Goal: Task Accomplishment & Management: Manage account settings

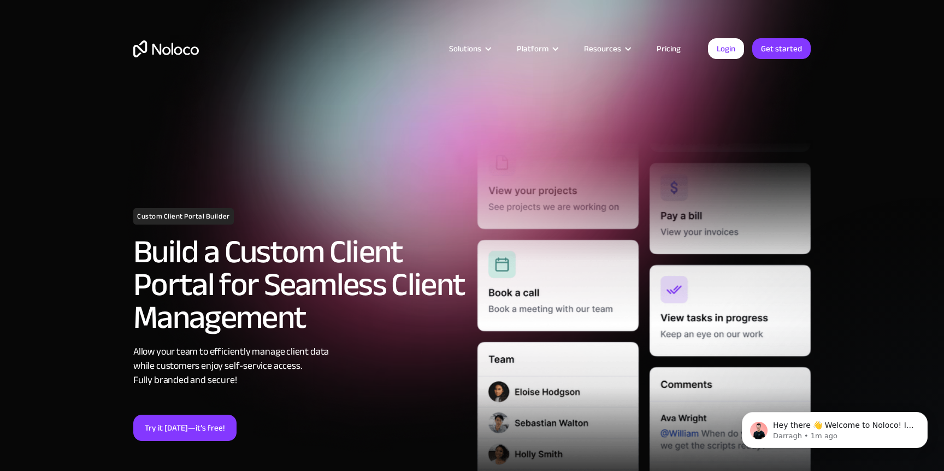
click at [667, 48] on link "Pricing" at bounding box center [668, 48] width 51 height 14
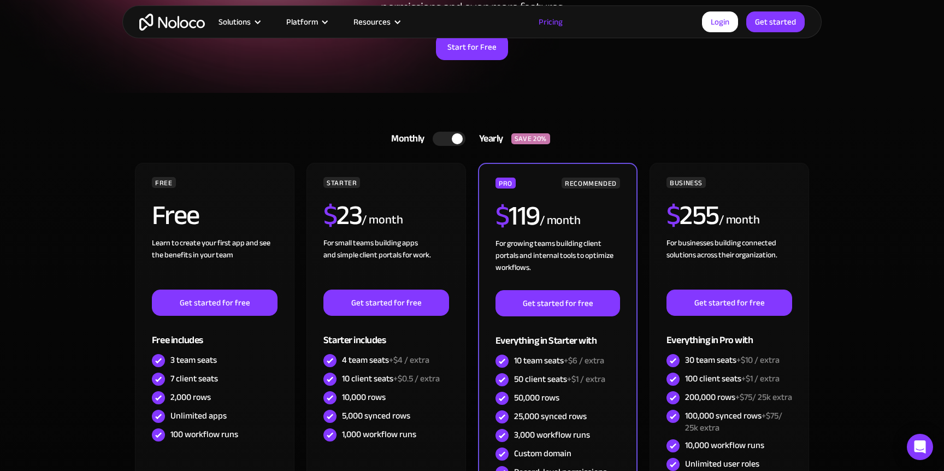
scroll to position [196, 0]
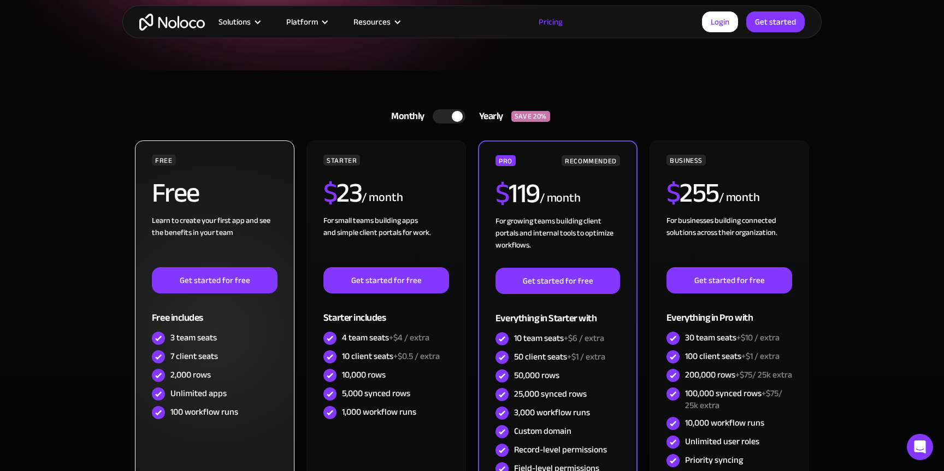
click at [169, 242] on div "Learn to create your first app and see the benefits in your team ‍" at bounding box center [215, 241] width 126 height 52
click at [194, 283] on link "Get started for free" at bounding box center [215, 280] width 126 height 26
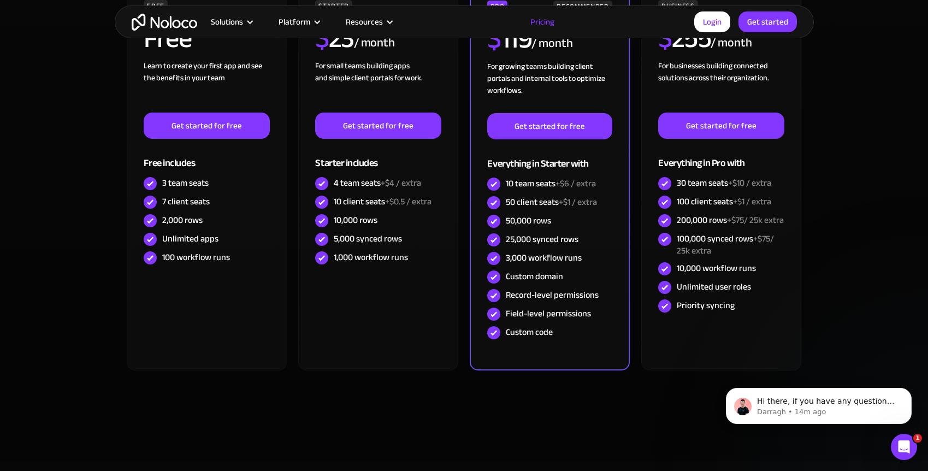
scroll to position [0, 0]
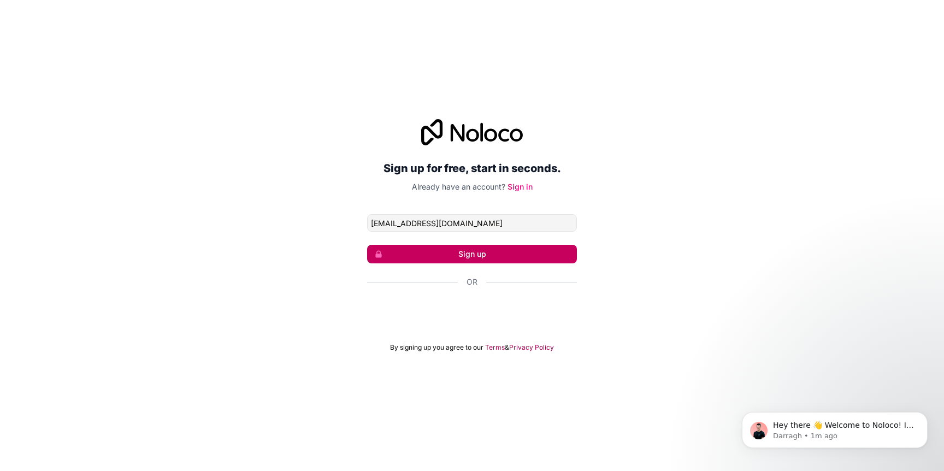
type input "sparknoggin@gmail.com"
click at [450, 260] on button "Sign up" at bounding box center [472, 254] width 210 height 19
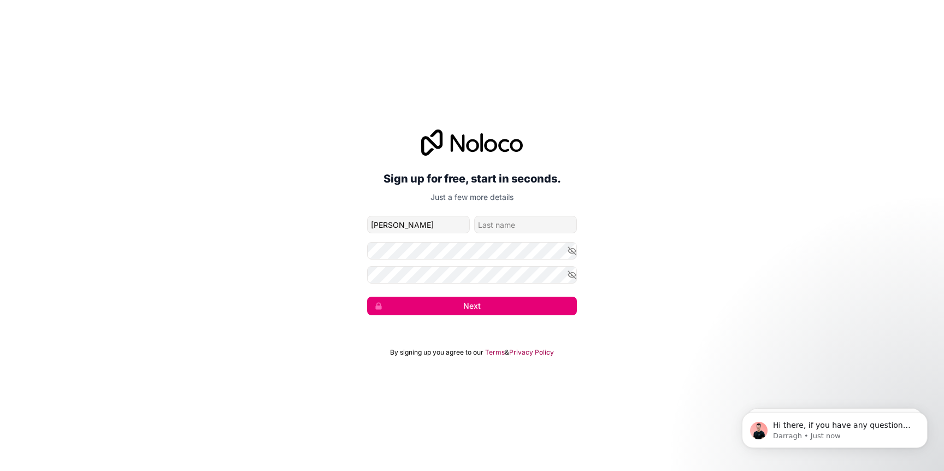
type input "Louise"
type input "Brough"
click at [0, 470] on com-1password-button at bounding box center [0, 471] width 0 height 0
click at [478, 304] on button "Next" at bounding box center [472, 305] width 210 height 19
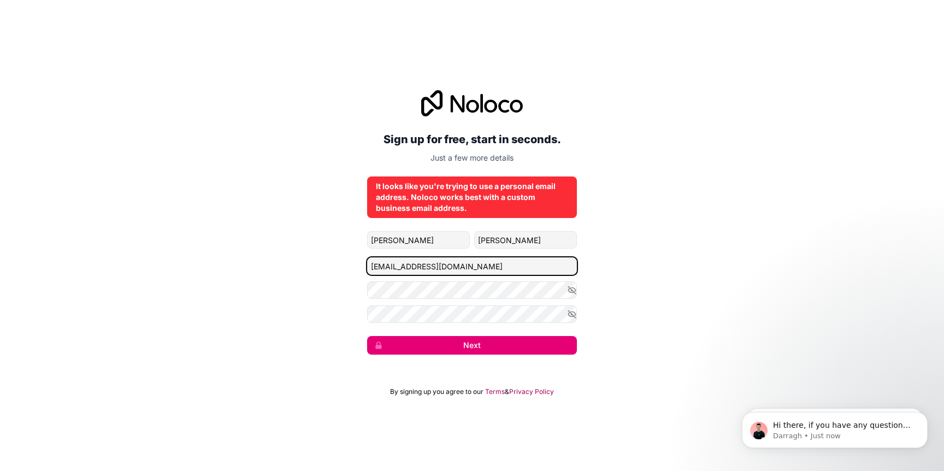
click at [429, 267] on input "[EMAIL_ADDRESS][DOMAIN_NAME]" at bounding box center [472, 265] width 210 height 17
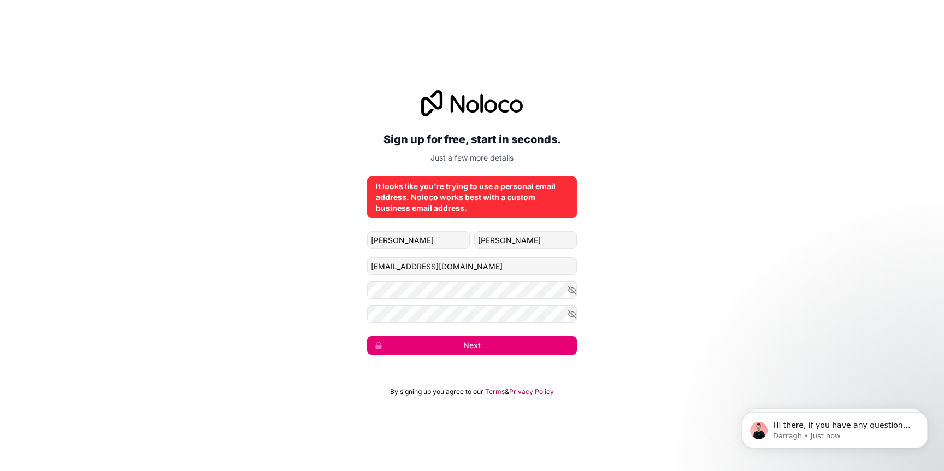
click at [631, 264] on div "Sign up for free, start in seconds. Just a few more details It looks like you'r…" at bounding box center [472, 222] width 944 height 295
click at [508, 346] on button "Next" at bounding box center [472, 345] width 210 height 19
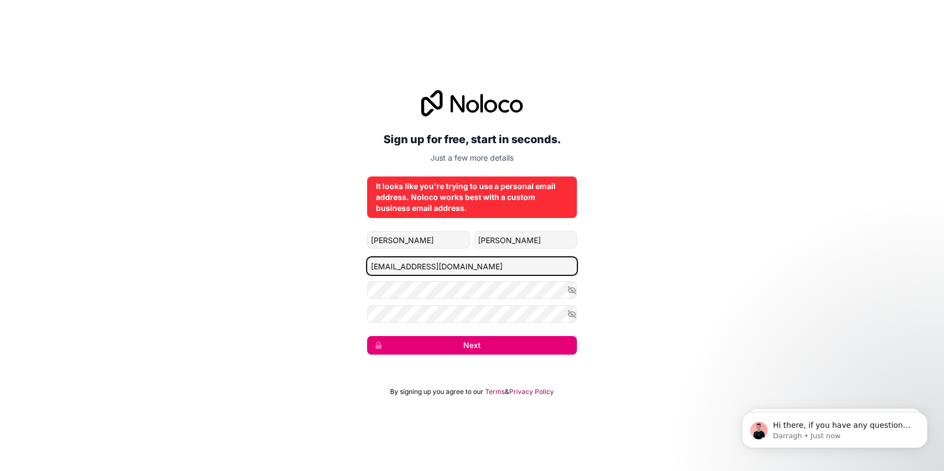
click at [443, 268] on input "[EMAIL_ADDRESS][DOMAIN_NAME]" at bounding box center [472, 265] width 210 height 17
type input "[PERSON_NAME][EMAIL_ADDRESS][DOMAIN_NAME]"
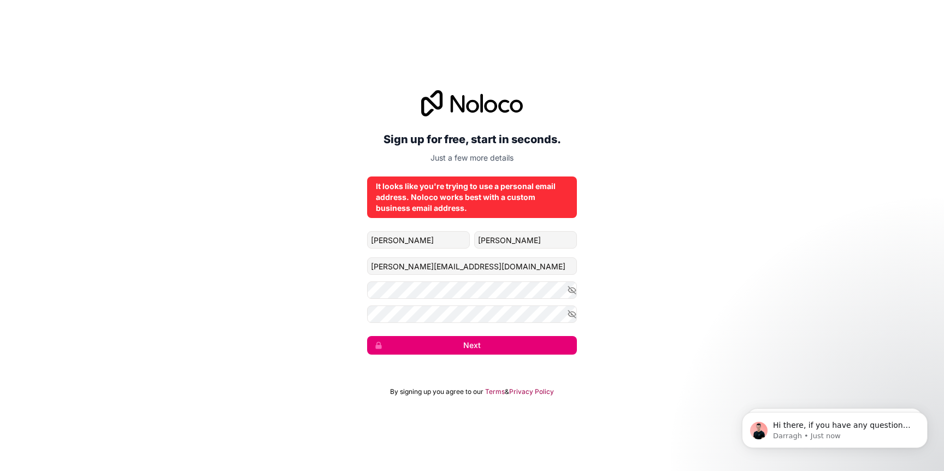
click at [628, 309] on div "Sign up for free, start in seconds. Just a few more details It looks like you'r…" at bounding box center [472, 222] width 944 height 295
click at [524, 347] on button "Next" at bounding box center [472, 345] width 210 height 19
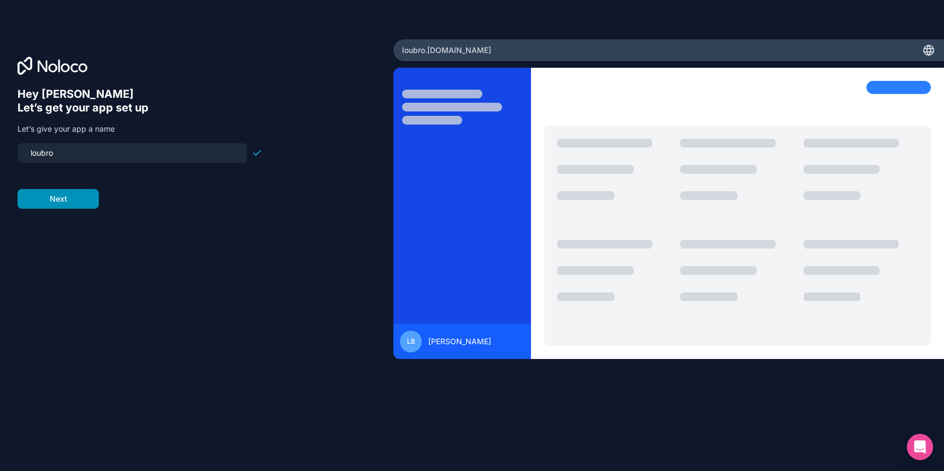
type input "loubro"
click at [44, 207] on button "Next" at bounding box center [57, 199] width 81 height 20
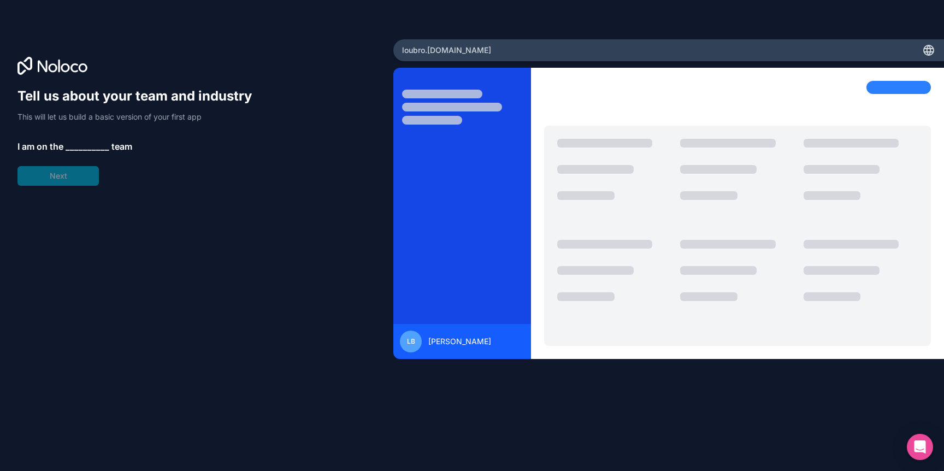
click at [165, 258] on div "Tell us about your team and industry This will let us build a basic version of …" at bounding box center [196, 250] width 358 height 327
click at [94, 144] on span "__________" at bounding box center [88, 146] width 44 height 13
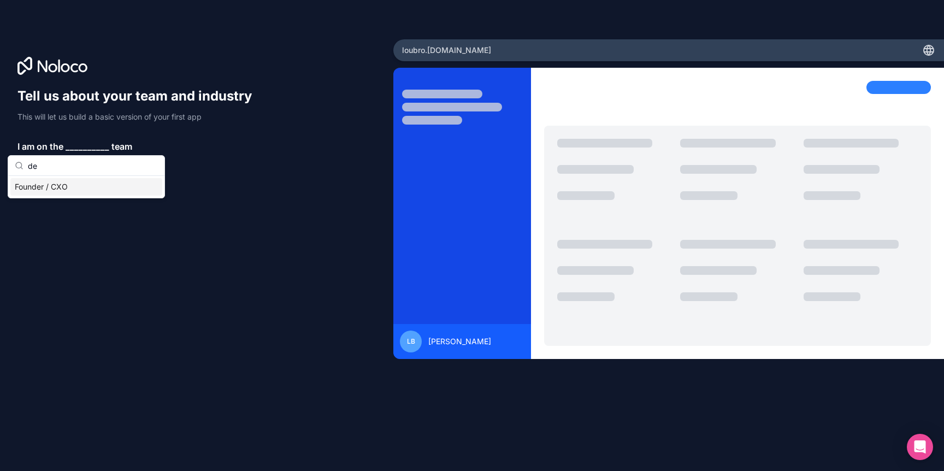
type input "d"
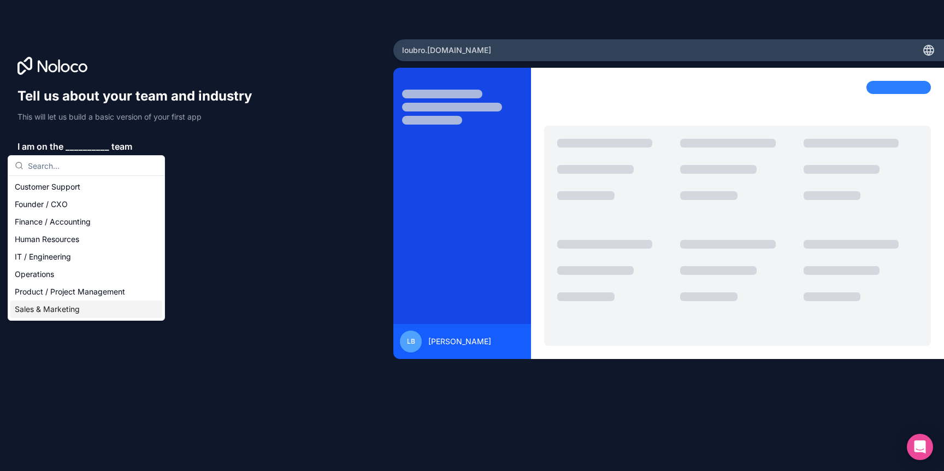
click at [85, 304] on div "Sales & Marketing" at bounding box center [86, 308] width 152 height 17
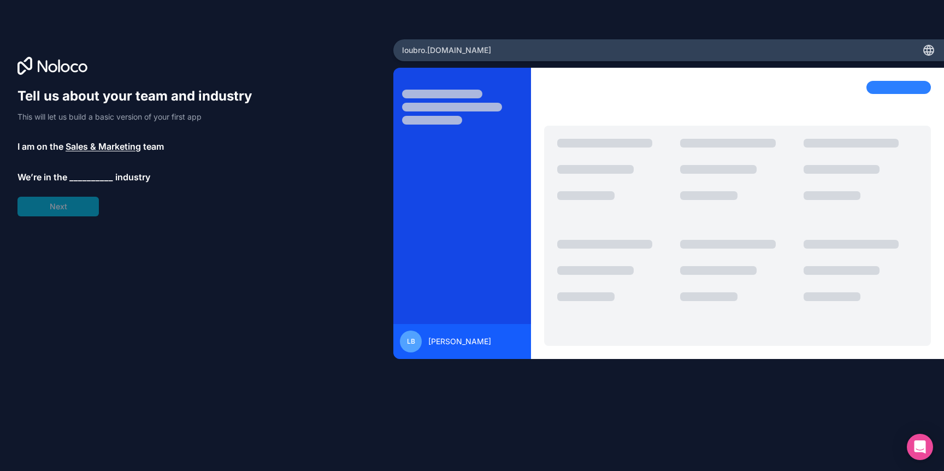
click at [106, 176] on span "__________" at bounding box center [91, 176] width 44 height 13
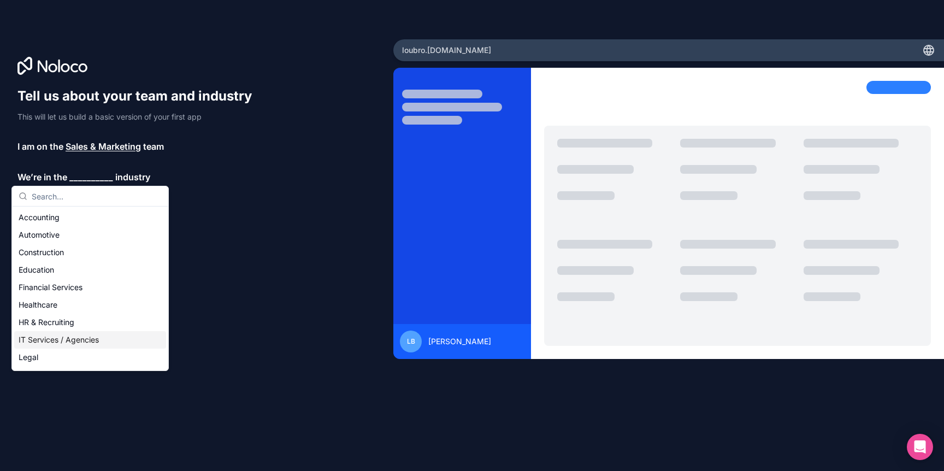
click at [79, 343] on div "IT Services / Agencies" at bounding box center [90, 339] width 152 height 17
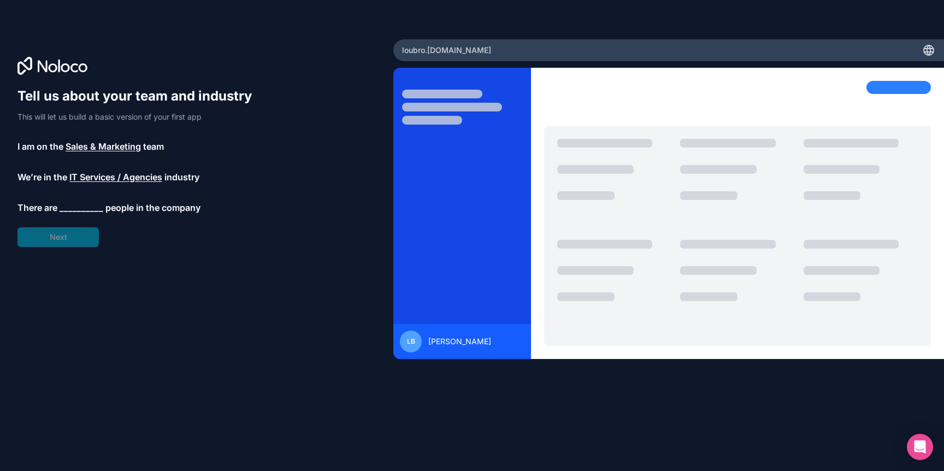
click at [86, 205] on span "__________" at bounding box center [82, 207] width 44 height 13
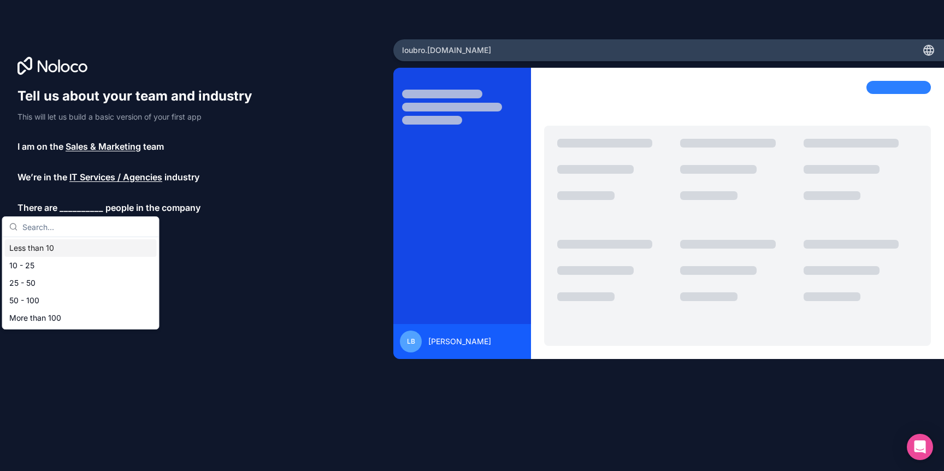
click at [81, 250] on div "Less than 10" at bounding box center [81, 247] width 152 height 17
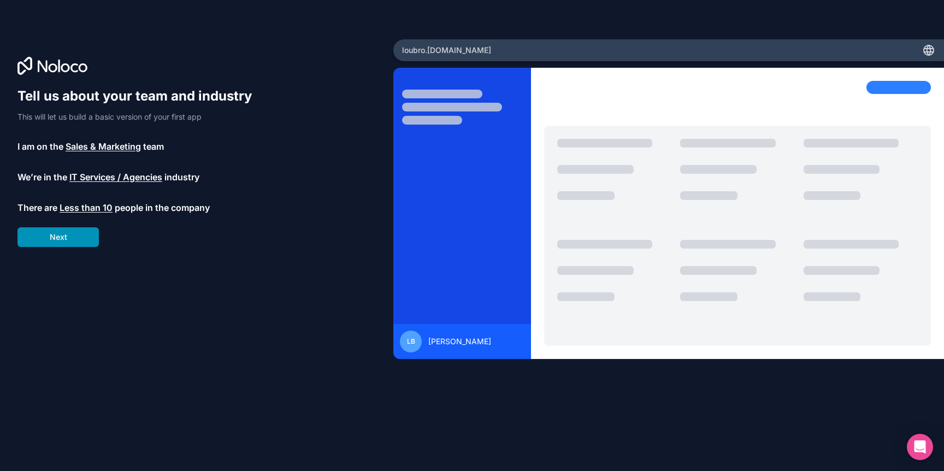
click at [70, 242] on button "Next" at bounding box center [57, 237] width 81 height 20
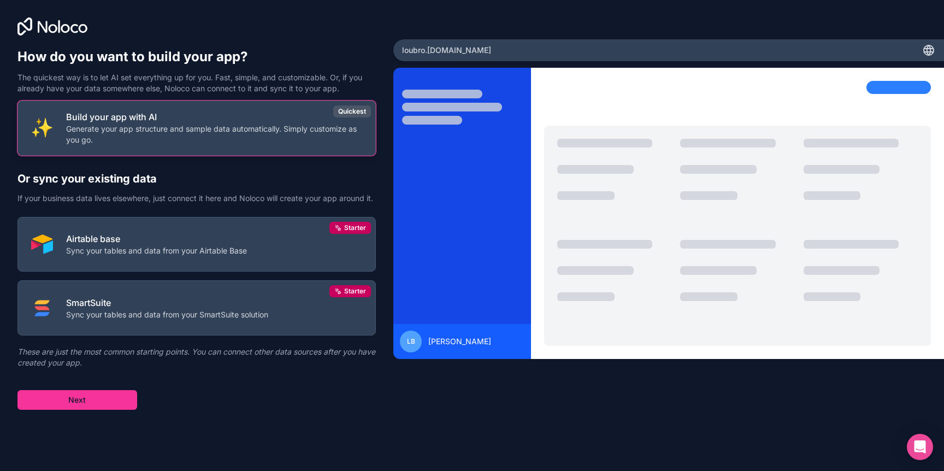
click at [318, 129] on p "Generate your app structure and sample data automatically. Simply customize as …" at bounding box center [214, 134] width 296 height 22
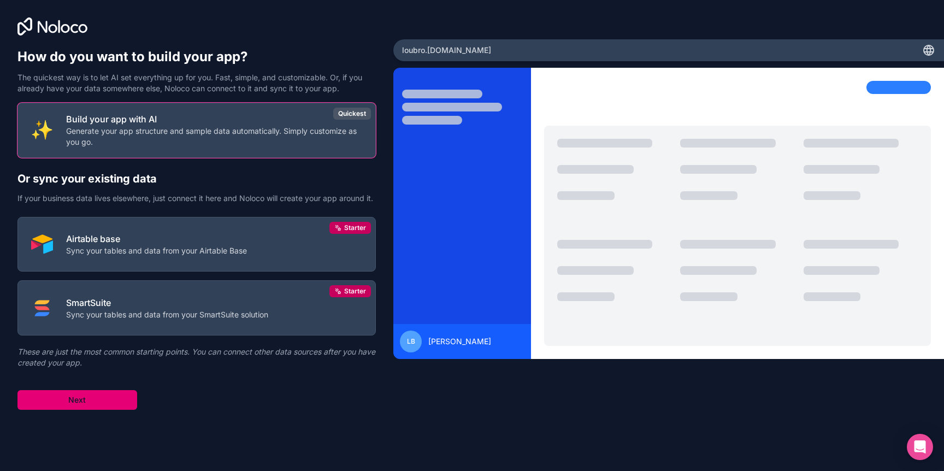
click at [99, 409] on button "Next" at bounding box center [77, 400] width 120 height 20
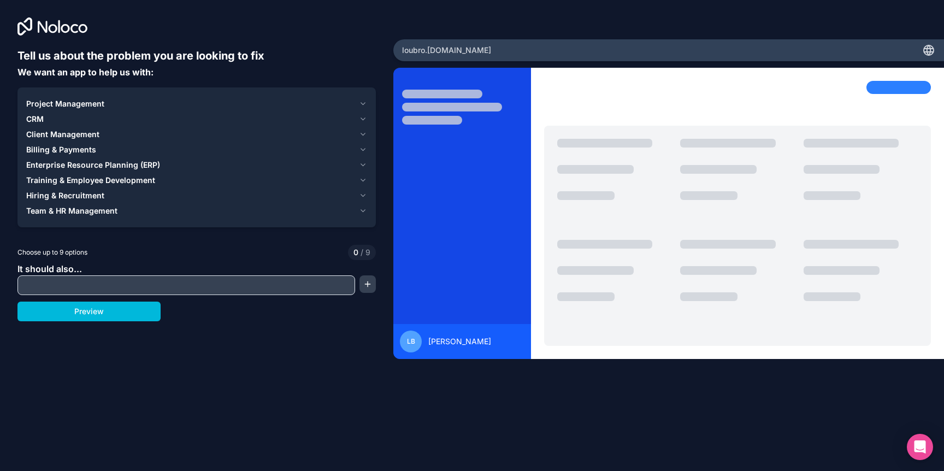
click at [183, 104] on div "Project Management" at bounding box center [190, 103] width 328 height 11
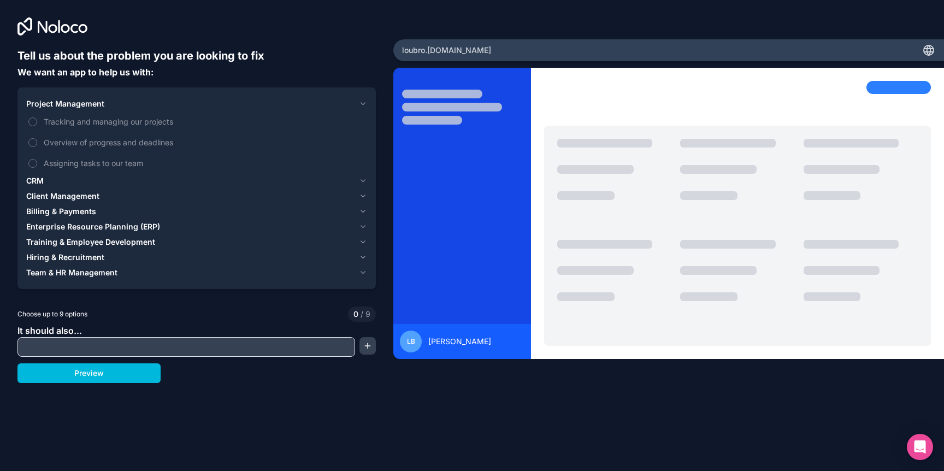
click at [106, 122] on span "Tracking and managing our projects" at bounding box center [204, 121] width 321 height 11
click at [37, 122] on button "Tracking and managing our projects" at bounding box center [32, 121] width 9 height 9
click at [105, 141] on span "Overview of progress and deadlines" at bounding box center [204, 142] width 321 height 11
click at [37, 141] on button "Overview of progress and deadlines" at bounding box center [32, 142] width 9 height 9
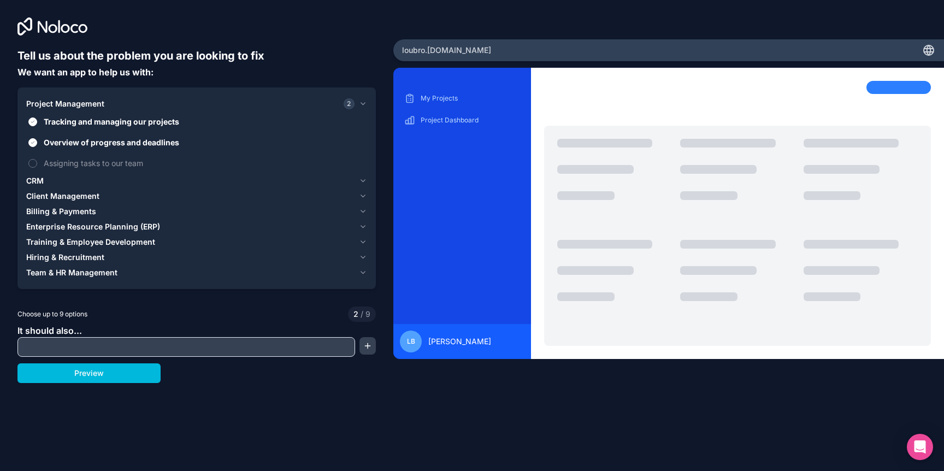
click at [101, 195] on div "Client Management" at bounding box center [190, 196] width 328 height 11
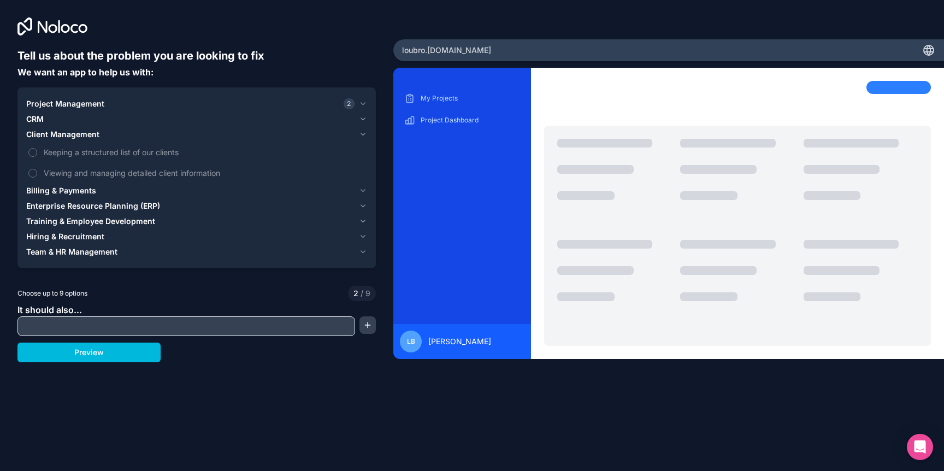
click at [201, 324] on input "text" at bounding box center [186, 325] width 332 height 15
type input "Client portal"
click at [140, 355] on button "Preview" at bounding box center [88, 352] width 143 height 20
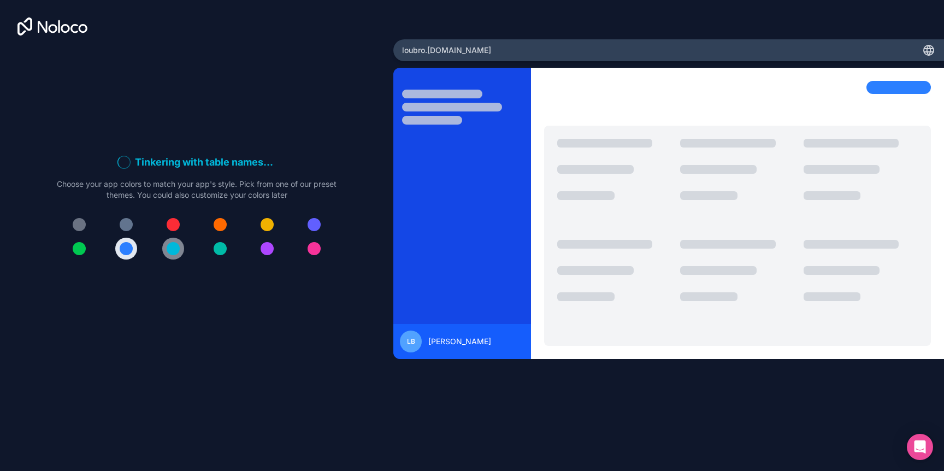
click at [180, 246] on button at bounding box center [173, 249] width 22 height 22
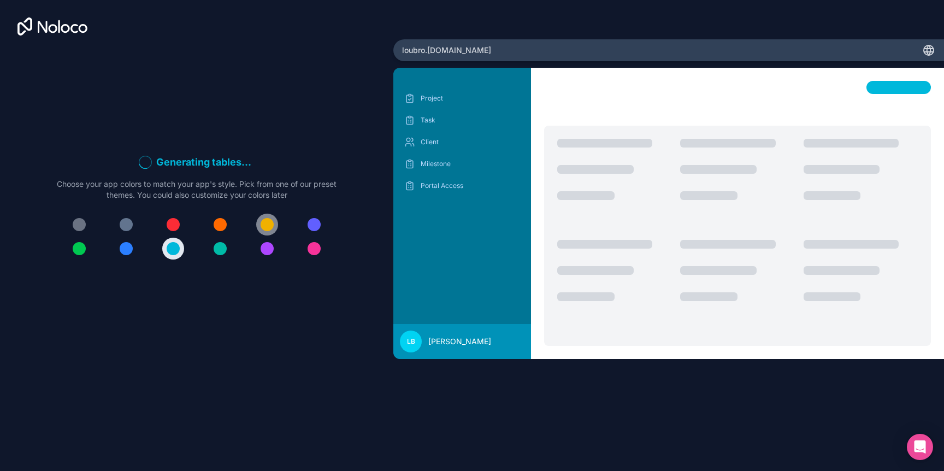
click at [272, 226] on div at bounding box center [266, 224] width 13 height 13
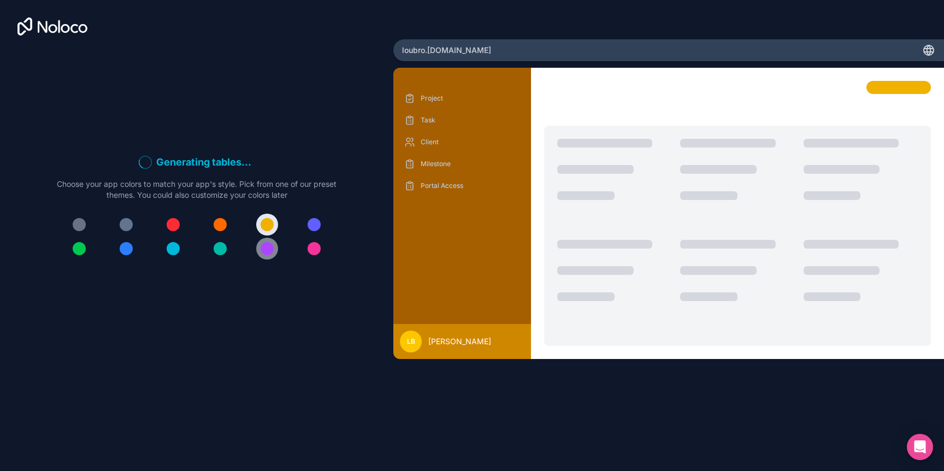
click at [269, 245] on div at bounding box center [266, 248] width 13 height 13
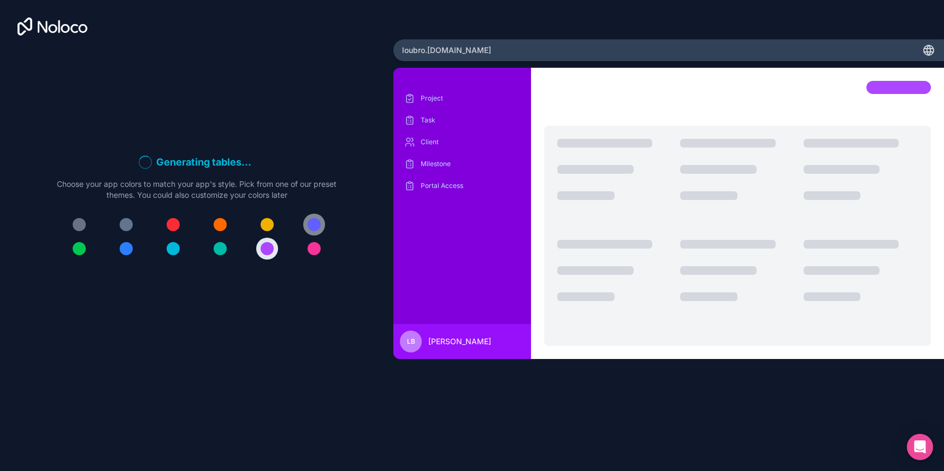
click at [307, 221] on button at bounding box center [314, 224] width 22 height 22
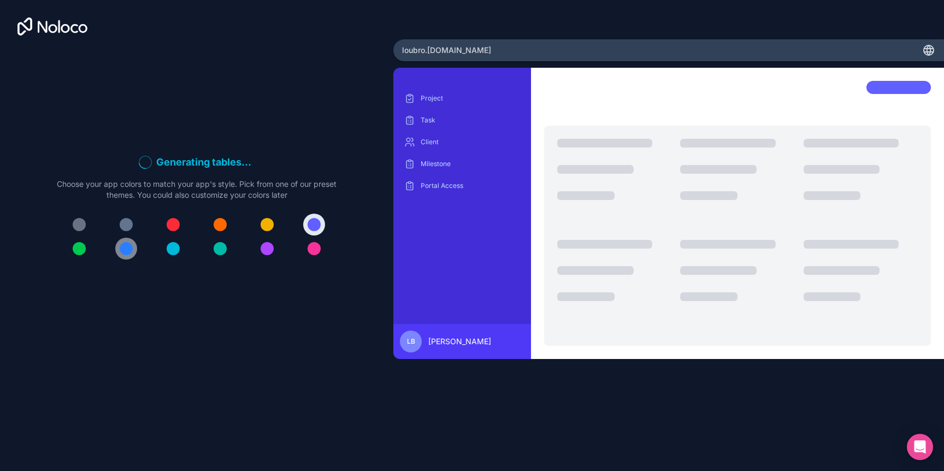
click at [120, 247] on div at bounding box center [126, 248] width 13 height 13
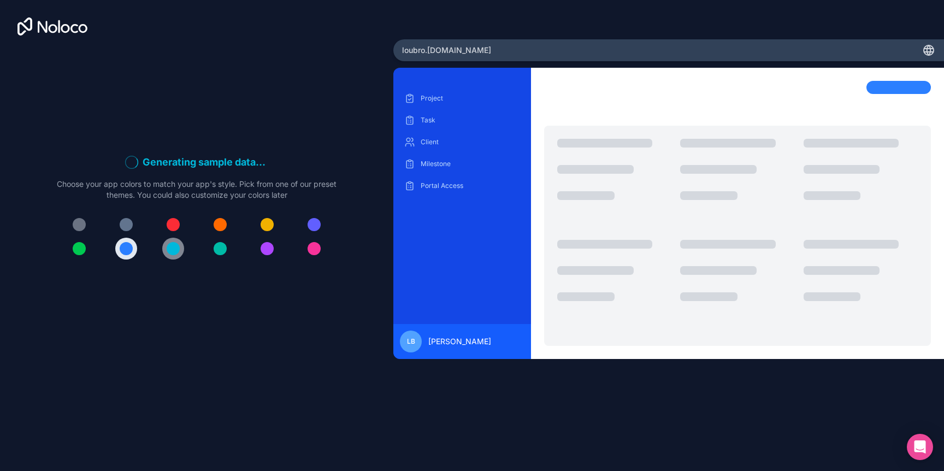
click at [172, 240] on button at bounding box center [173, 249] width 22 height 22
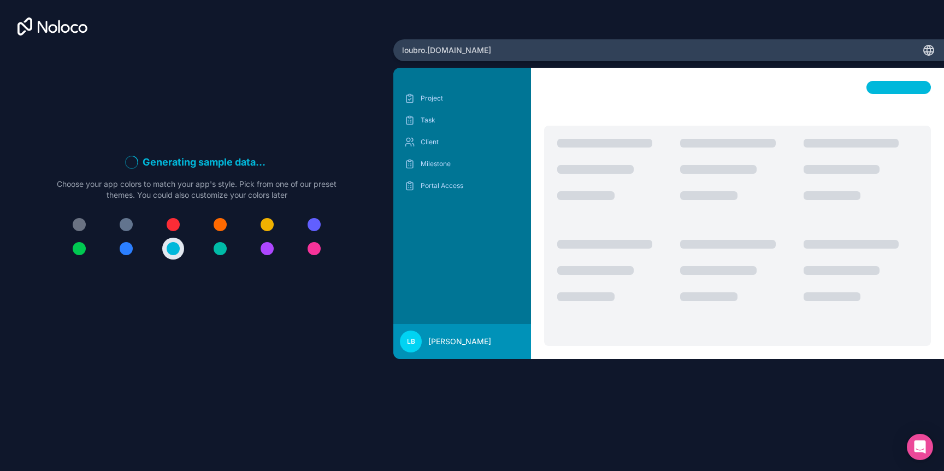
click at [200, 245] on div at bounding box center [197, 236] width 280 height 46
click at [210, 247] on button at bounding box center [220, 249] width 22 height 22
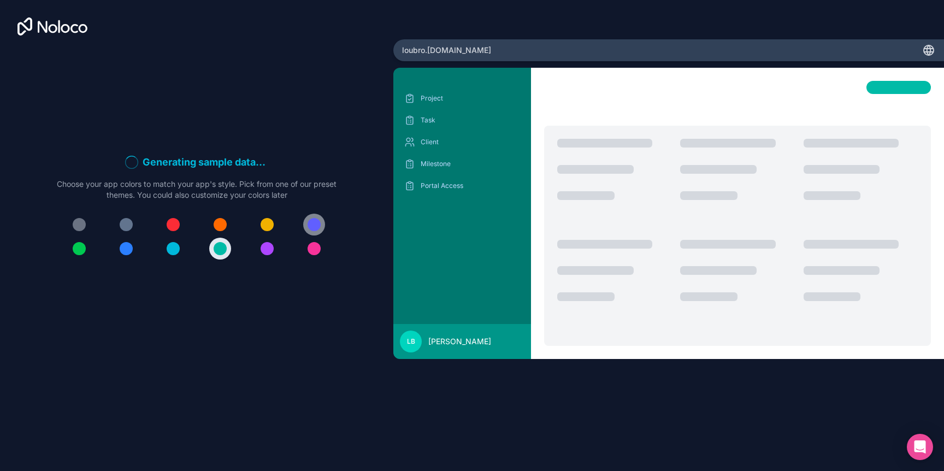
click at [316, 220] on div at bounding box center [313, 224] width 13 height 13
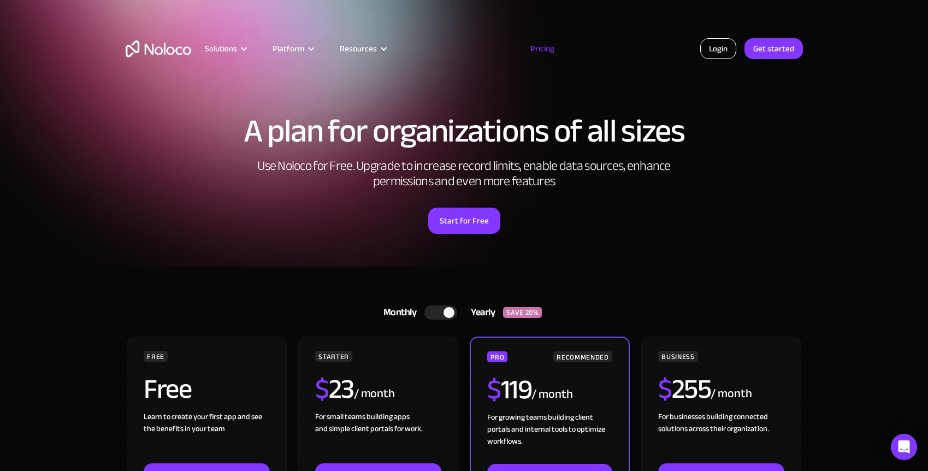
click at [731, 50] on link "Login" at bounding box center [718, 48] width 36 height 21
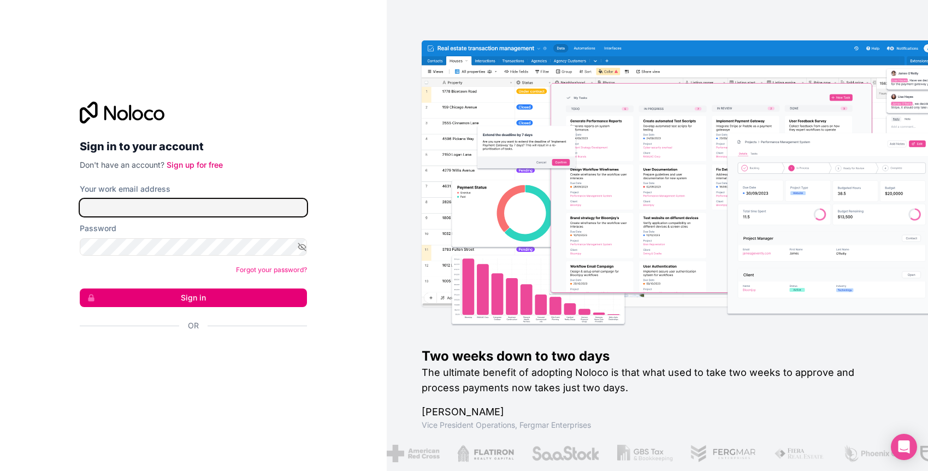
click at [190, 203] on input "Your work email address" at bounding box center [193, 207] width 227 height 17
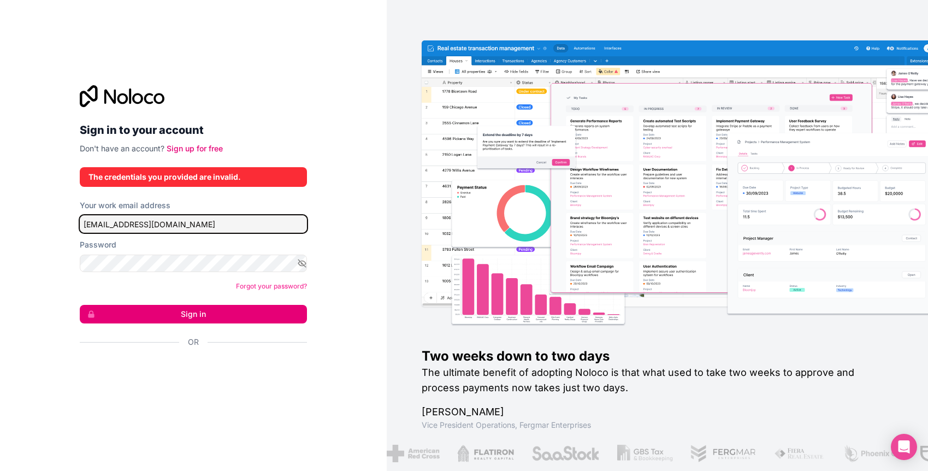
click at [171, 222] on input "[EMAIL_ADDRESS][DOMAIN_NAME]" at bounding box center [193, 223] width 227 height 17
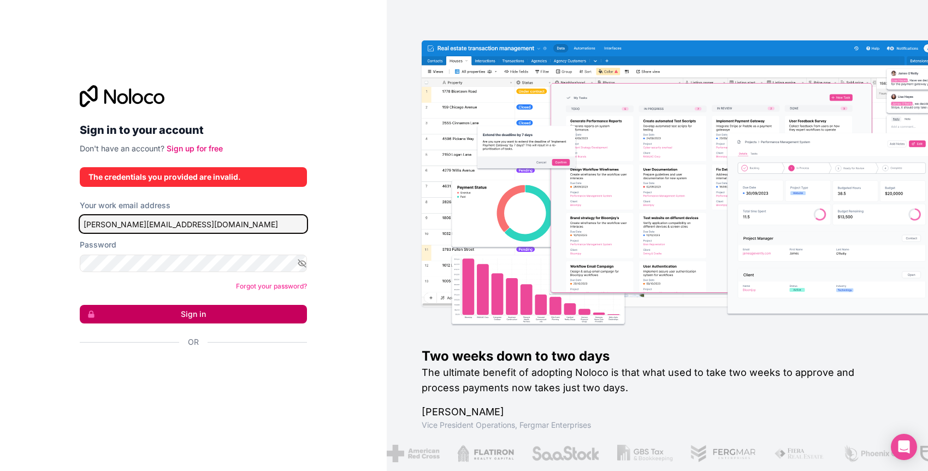
type input "[PERSON_NAME][EMAIL_ADDRESS][DOMAIN_NAME]"
click at [204, 317] on button "Sign in" at bounding box center [193, 314] width 227 height 19
click at [247, 223] on input "[PERSON_NAME][EMAIL_ADDRESS][DOMAIN_NAME]" at bounding box center [193, 223] width 227 height 17
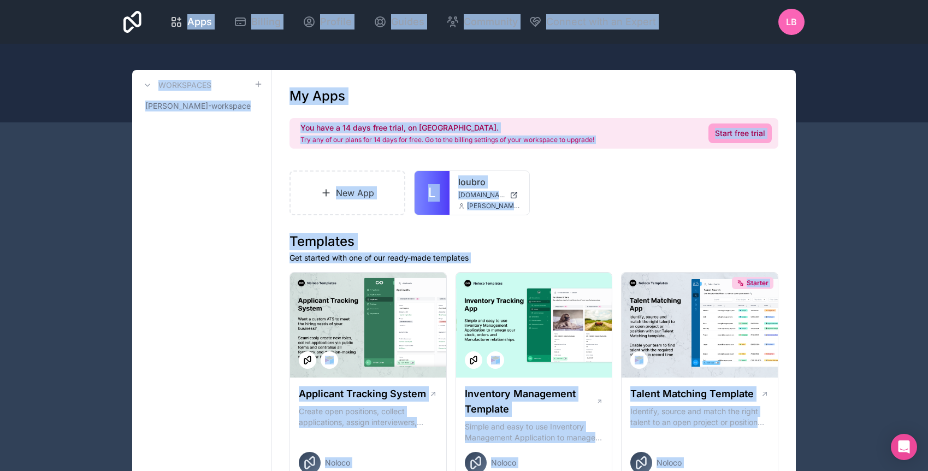
drag, startPoint x: 153, startPoint y: 94, endPoint x: 364, endPoint y: 57, distance: 213.6
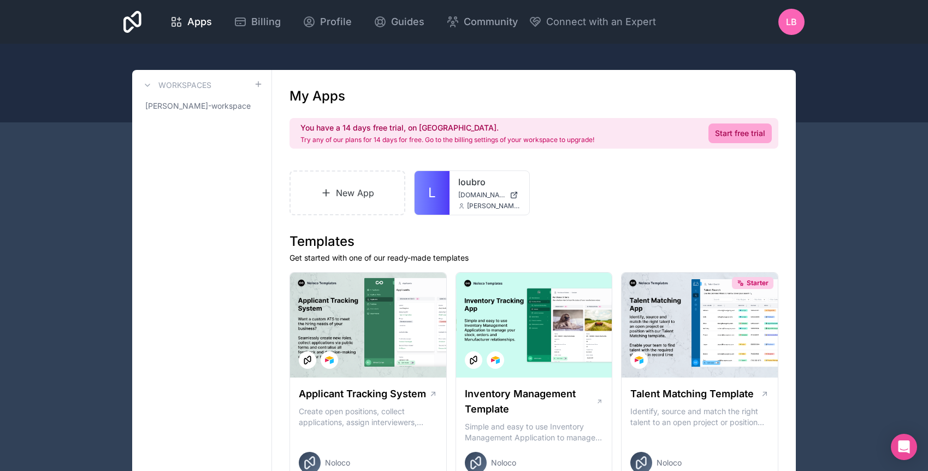
click at [798, 32] on div "LB" at bounding box center [791, 22] width 26 height 26
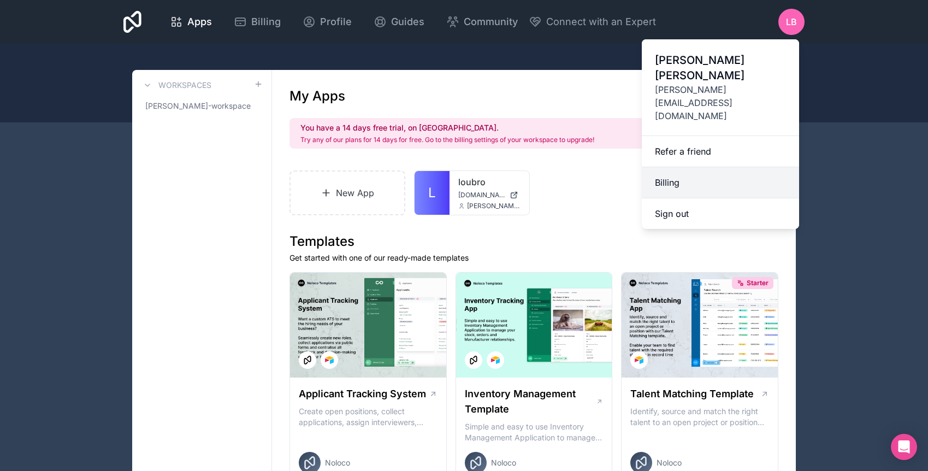
click at [698, 167] on link "Billing" at bounding box center [720, 182] width 157 height 31
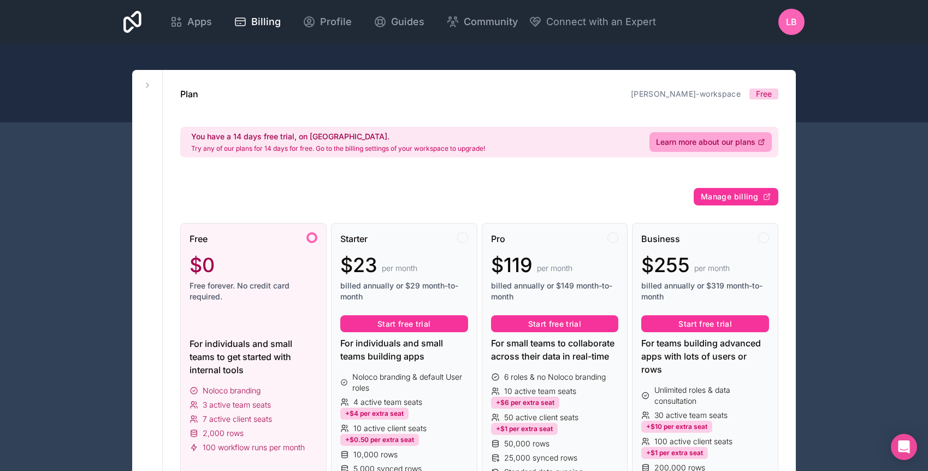
drag, startPoint x: 336, startPoint y: 26, endPoint x: 353, endPoint y: 28, distance: 17.1
click at [336, 26] on span "Profile" at bounding box center [336, 21] width 32 height 15
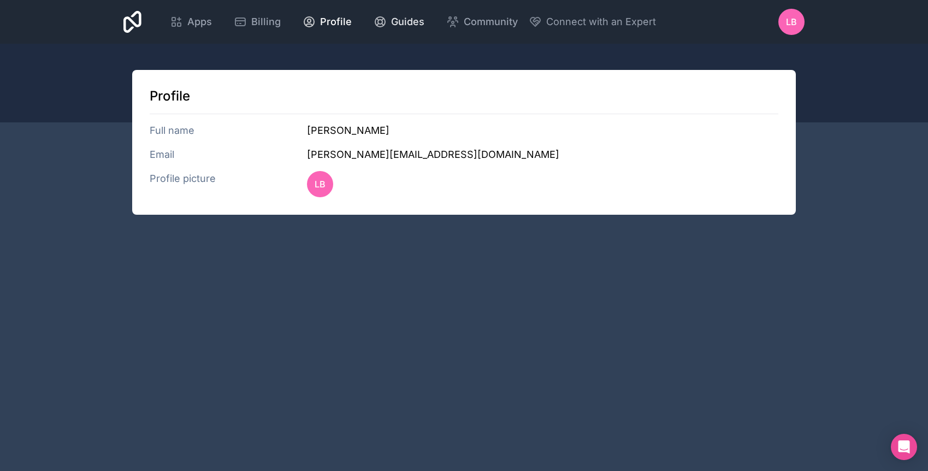
click at [373, 23] on icon at bounding box center [379, 21] width 13 height 13
drag, startPoint x: 570, startPoint y: 240, endPoint x: 384, endPoint y: 183, distance: 194.1
click at [544, 233] on div "Apps Billing Profile Guides Community Connect with an Expert LB Billing Profile…" at bounding box center [464, 235] width 928 height 471
